Goal: Transaction & Acquisition: Purchase product/service

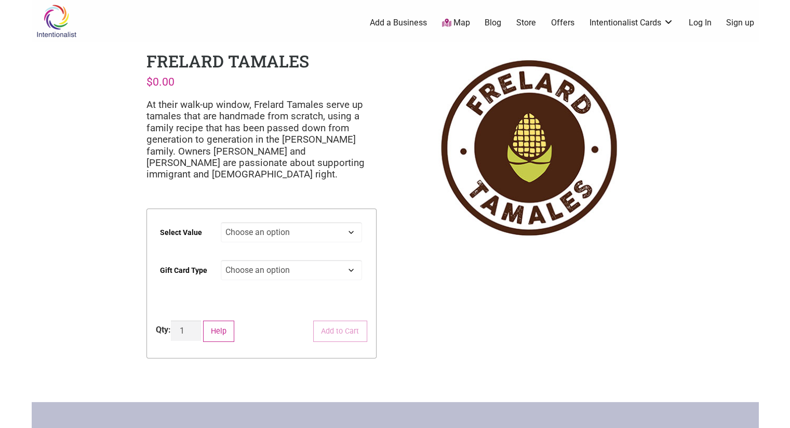
click at [278, 233] on select "Choose an option $25 $50 $100 $200 $500" at bounding box center [291, 232] width 141 height 20
click at [221, 222] on select "Choose an option $25 $50 $100 $200 $500" at bounding box center [291, 232] width 141 height 20
select select "$200"
click at [263, 270] on select "Choose an option Physical" at bounding box center [291, 270] width 141 height 20
select select "Physical"
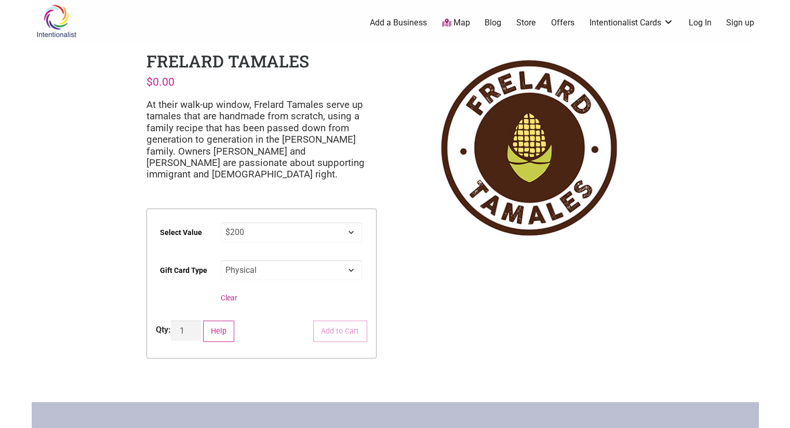
click at [221, 260] on select "Choose an option Physical" at bounding box center [291, 270] width 141 height 20
select select "$200"
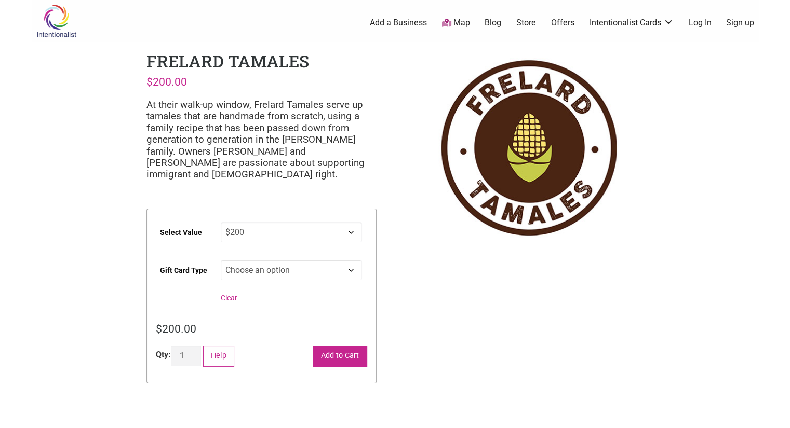
click at [344, 361] on button "Add to Cart" at bounding box center [340, 356] width 54 height 21
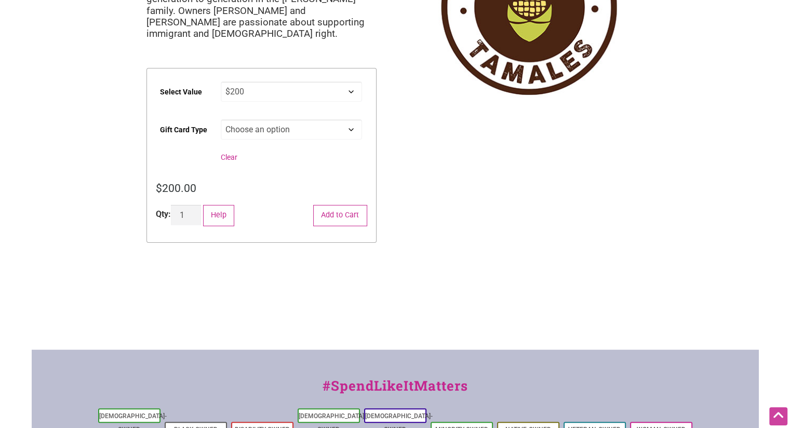
scroll to position [141, 0]
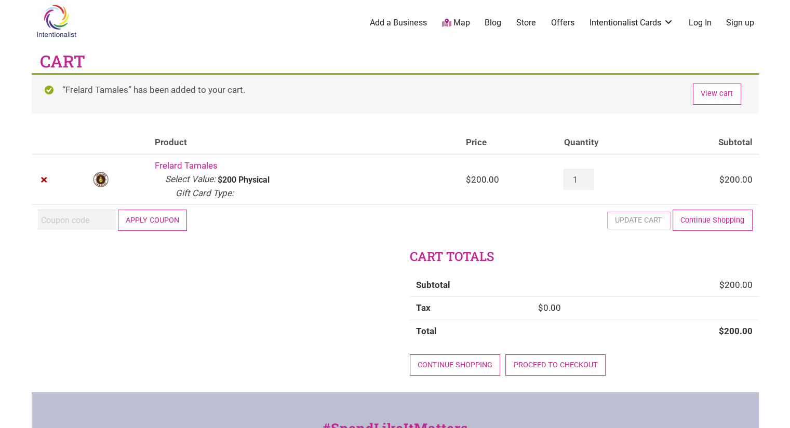
click at [172, 221] on button "Apply coupon" at bounding box center [153, 220] width 70 height 21
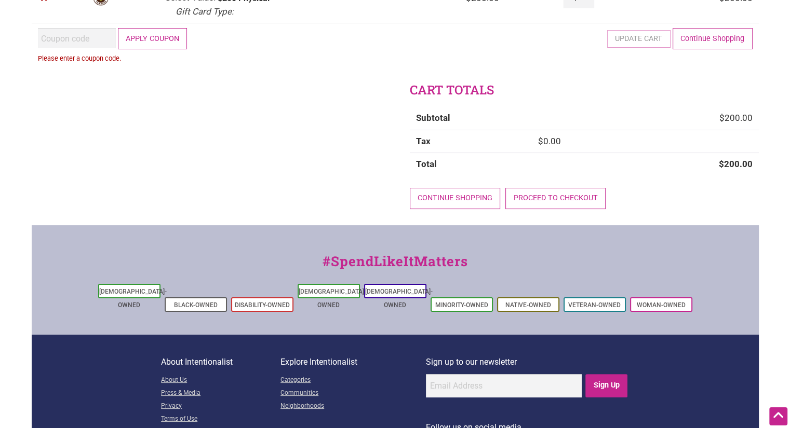
scroll to position [125, 0]
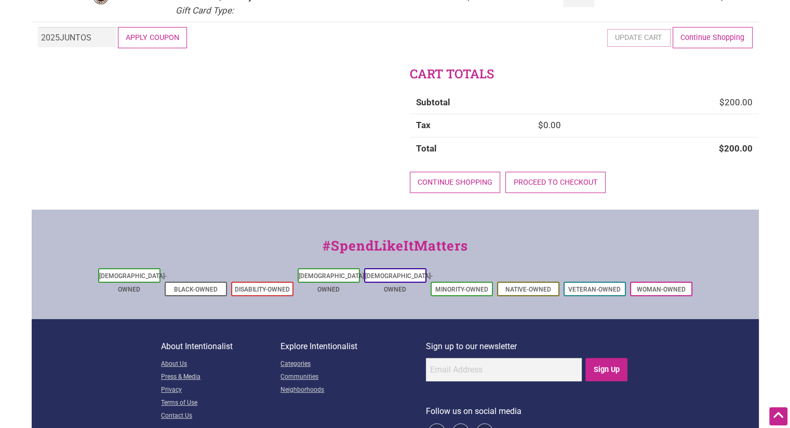
type input "2025JUNTOS"
click at [145, 37] on button "Apply coupon" at bounding box center [153, 37] width 70 height 21
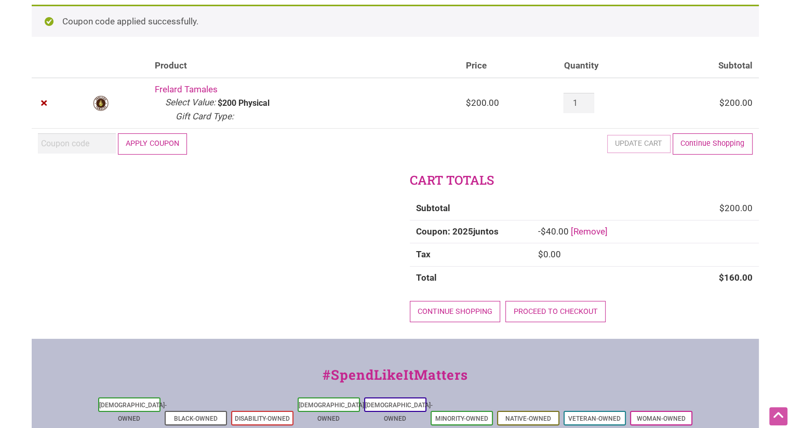
scroll to position [69, 0]
click at [575, 312] on link "Proceed to checkout" at bounding box center [555, 311] width 100 height 21
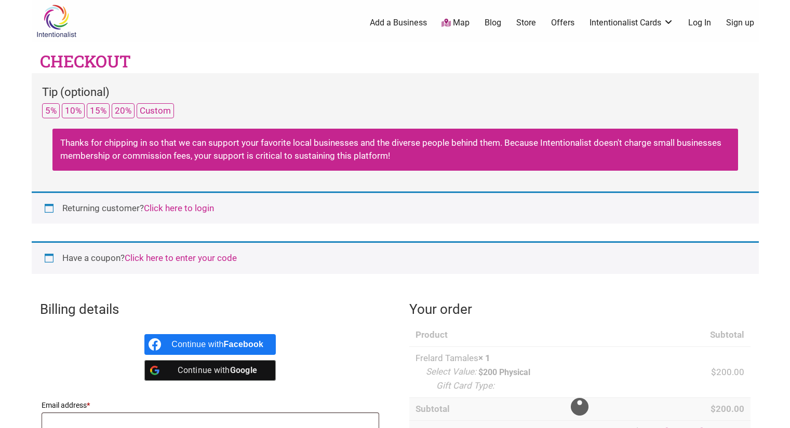
select select "WA"
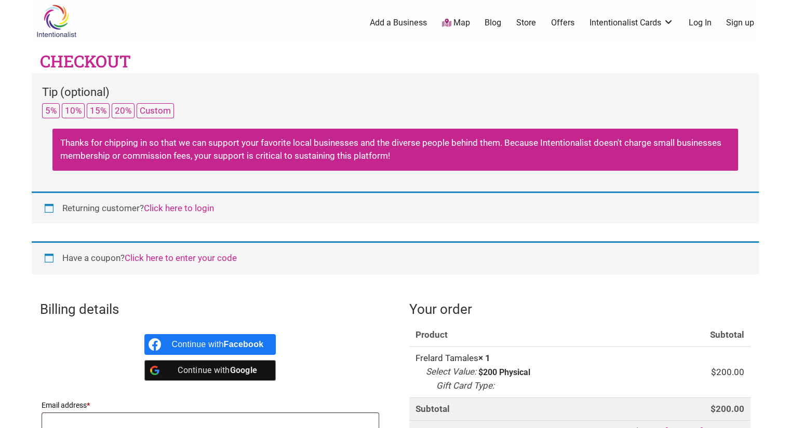
click at [207, 207] on link "Click here to login" at bounding box center [179, 208] width 70 height 10
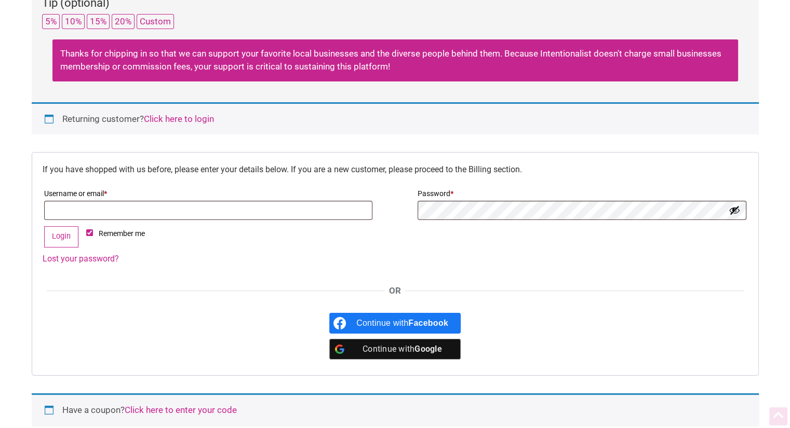
scroll to position [215, 0]
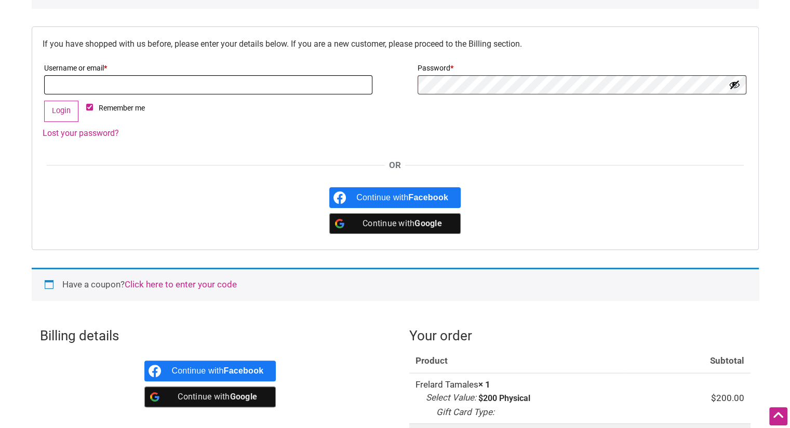
click at [242, 86] on input "Username or email * Required" at bounding box center [208, 84] width 328 height 19
click at [357, 89] on input "per" at bounding box center [208, 84] width 328 height 19
type input "p"
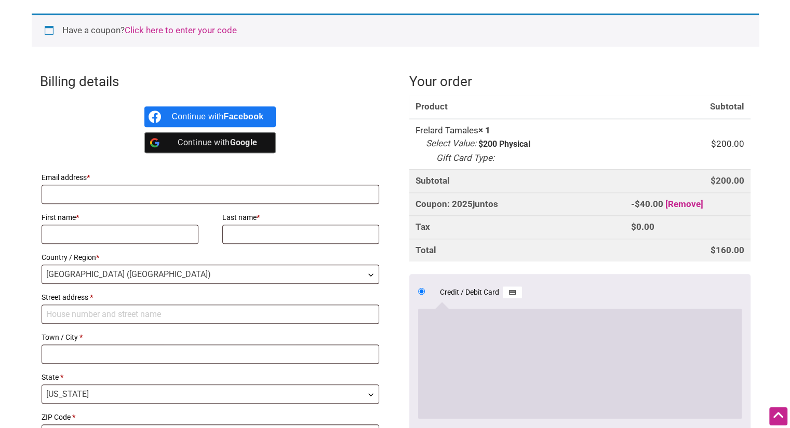
scroll to position [470, 0]
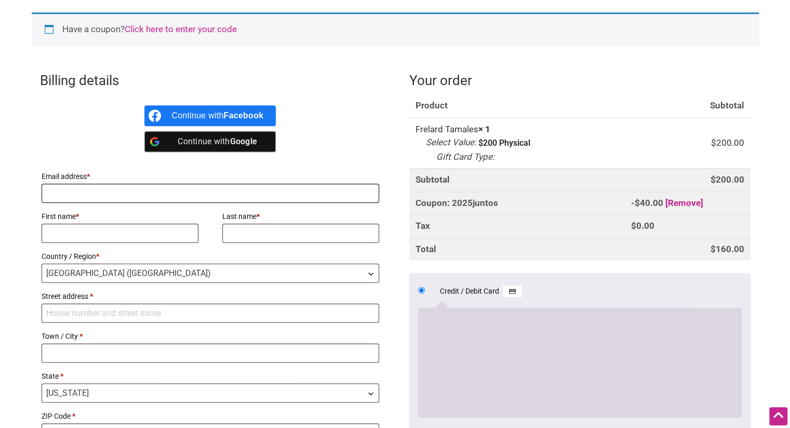
click at [248, 196] on input "Email address *" at bounding box center [211, 193] width 338 height 19
type input "[EMAIL_ADDRESS][DOMAIN_NAME]"
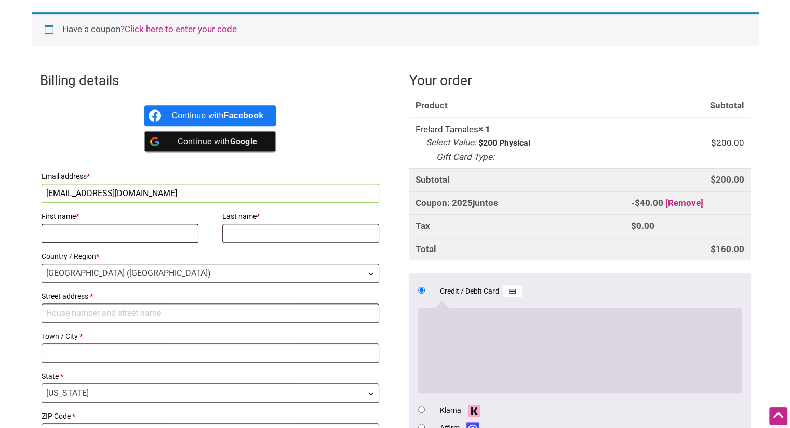
click at [157, 228] on input "First name *" at bounding box center [120, 233] width 157 height 19
type input "Whitney"
type input "Goodwin"
type input "2011 Evening [GEOGRAPHIC_DATA]"
type input "Bellingham"
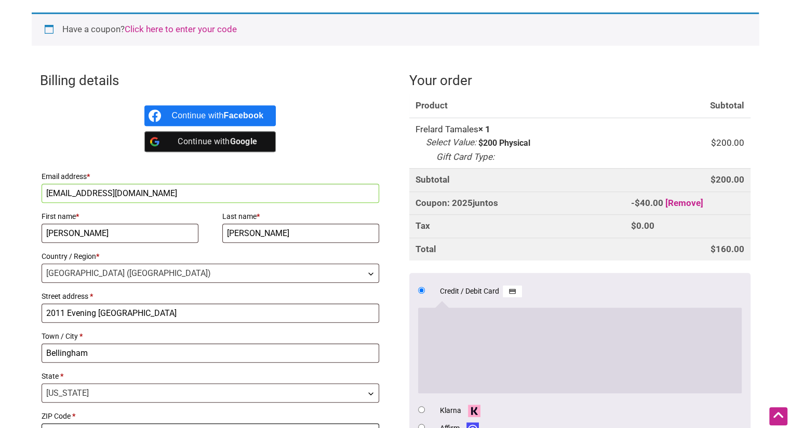
type input "98229"
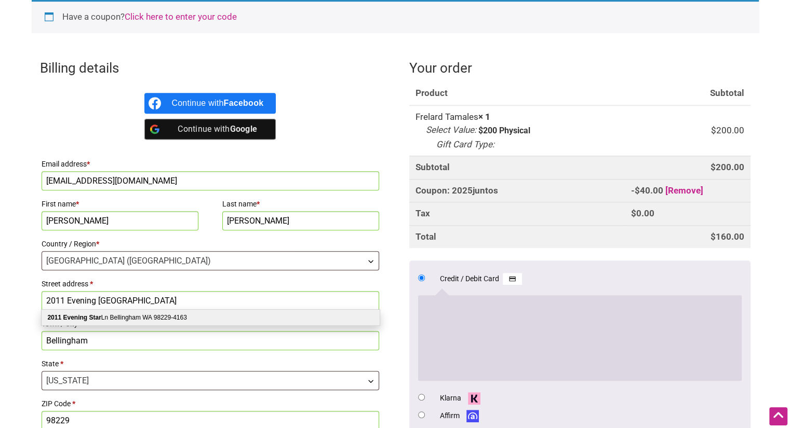
click at [390, 263] on div "Billing details Continue with Facebook Continue with Google Email address * per…" at bounding box center [395, 374] width 727 height 649
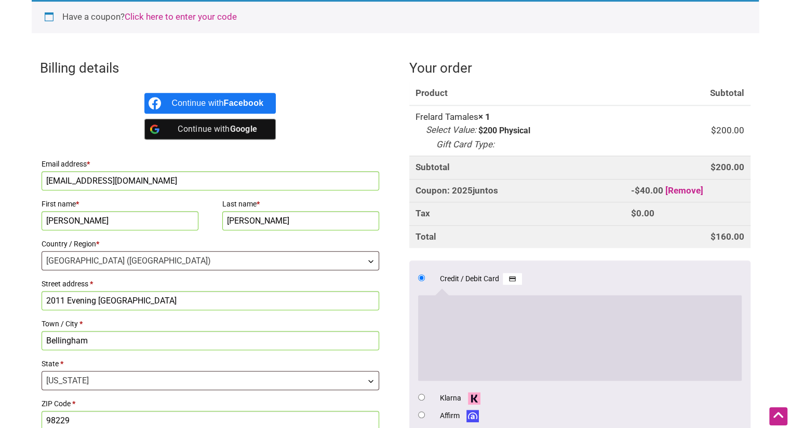
click at [212, 301] on input "2011 Evening [GEOGRAPHIC_DATA]" at bounding box center [211, 300] width 338 height 19
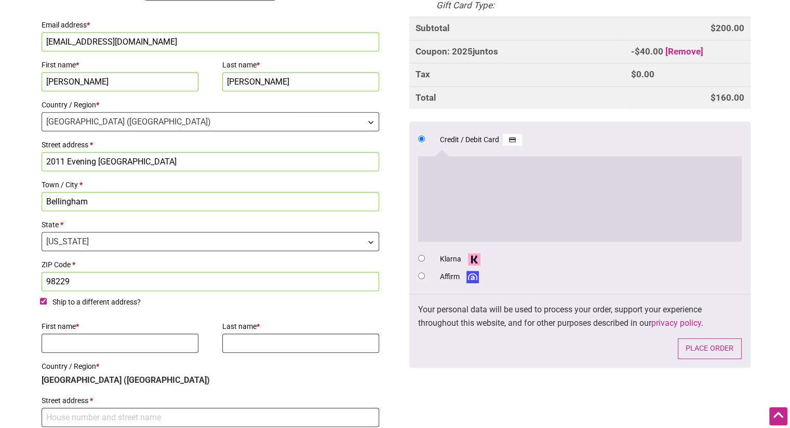
scroll to position [625, 0]
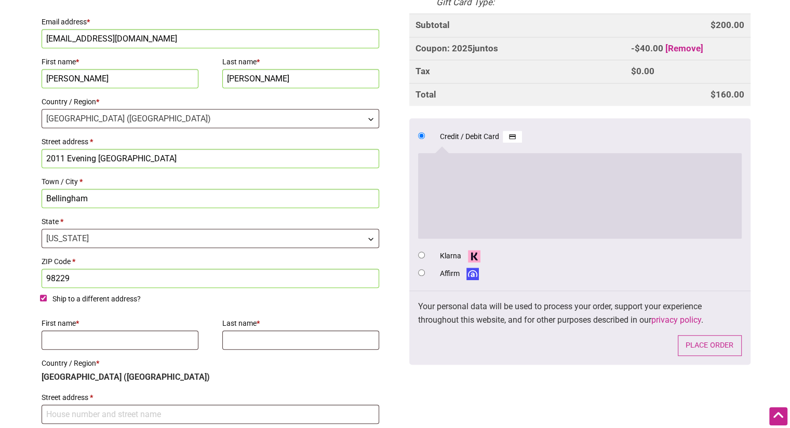
click at [40, 299] on input "Ship to a different address?" at bounding box center [43, 298] width 7 height 7
checkbox input "false"
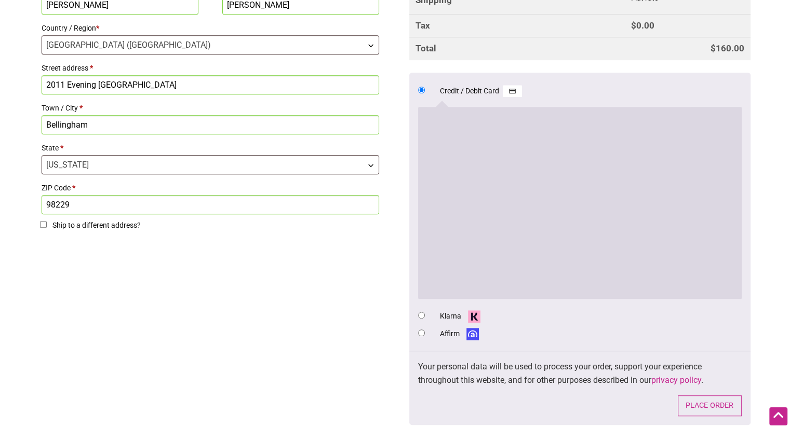
scroll to position [699, 0]
click at [616, 304] on li "Credit / Debit Card Save payment information to my account for future purchases." at bounding box center [579, 193] width 323 height 225
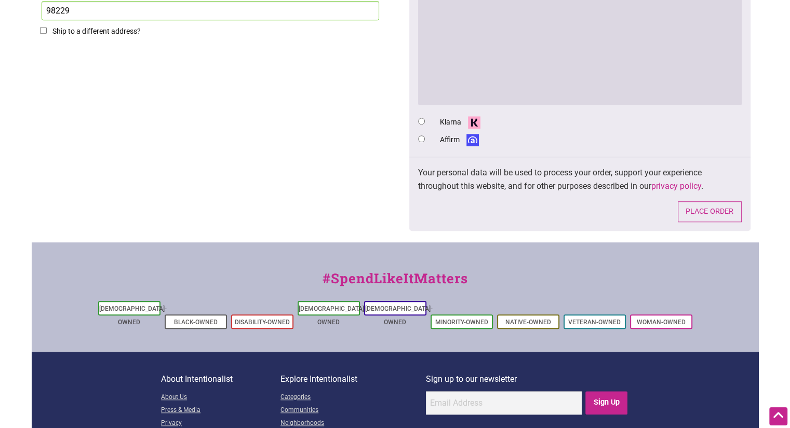
scroll to position [894, 0]
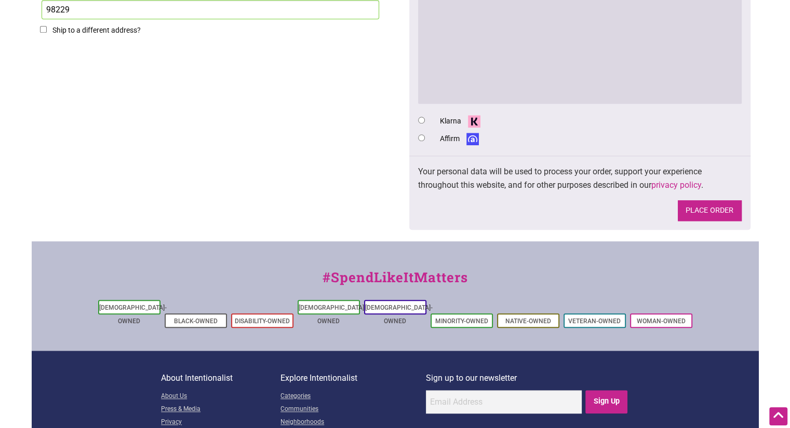
click at [723, 205] on button "Place order" at bounding box center [709, 210] width 64 height 21
